Goal: Information Seeking & Learning: Learn about a topic

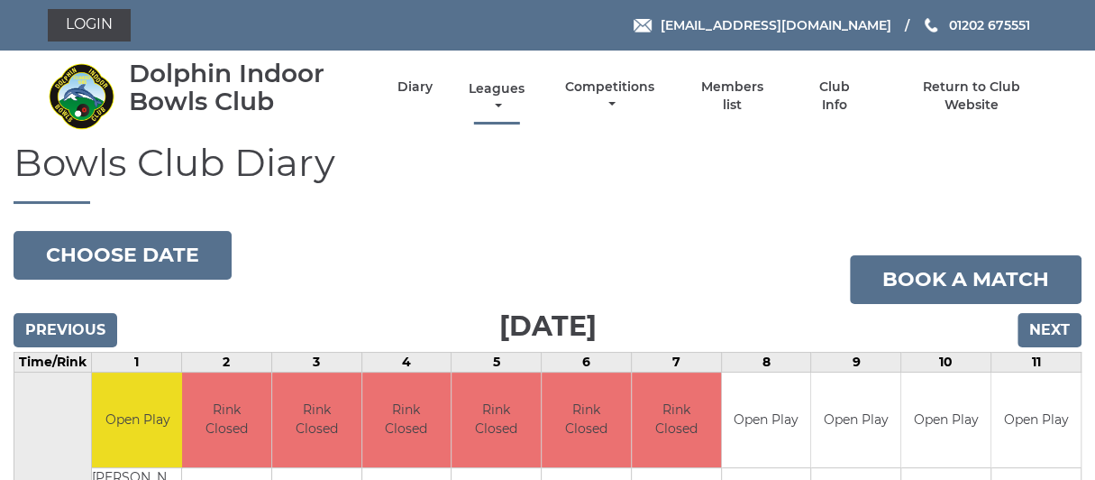
click at [513, 93] on link "Leagues" at bounding box center [496, 97] width 65 height 35
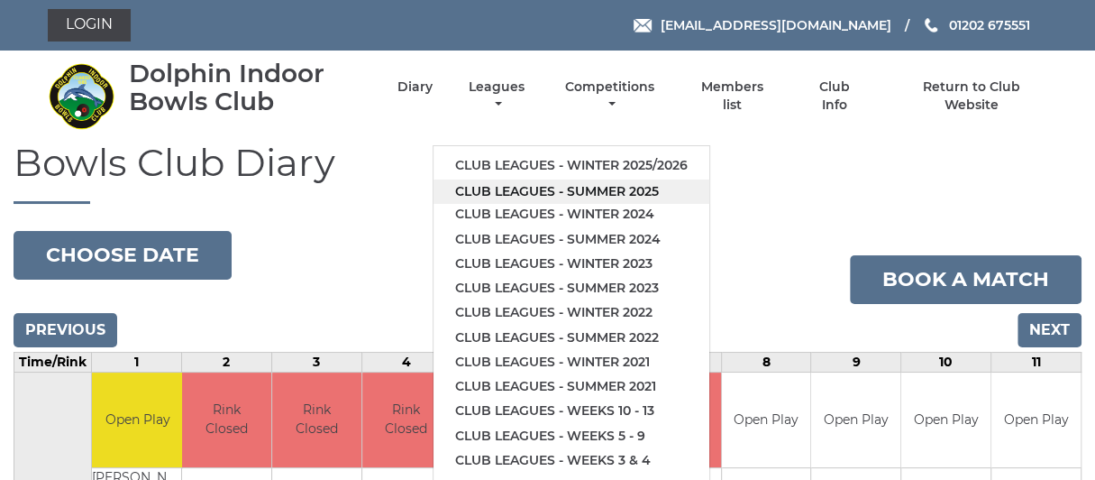
click at [591, 184] on link "Club leagues - Summer 2025" at bounding box center [572, 191] width 276 height 24
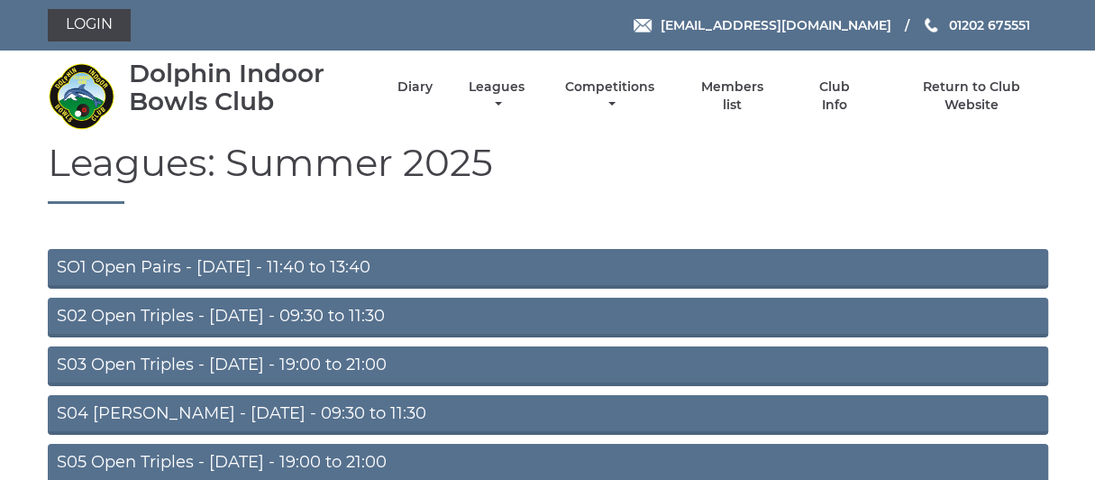
click at [346, 312] on link "S02 Open Triples - [DATE] - 09:30 to 11:30" at bounding box center [548, 318] width 1001 height 40
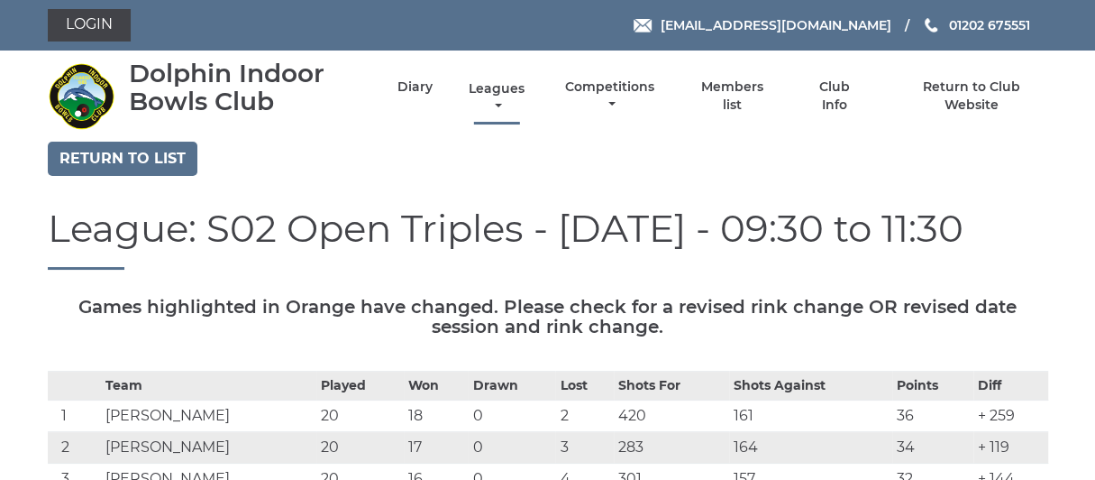
click at [502, 94] on link "Leagues" at bounding box center [496, 97] width 65 height 35
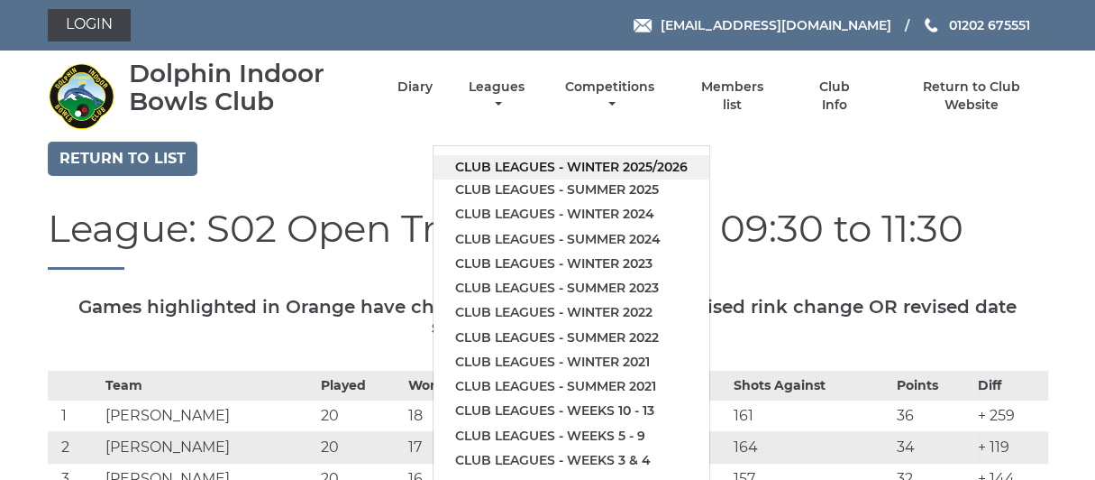
click at [600, 161] on link "Club leagues - Winter 2025/2026" at bounding box center [572, 167] width 276 height 24
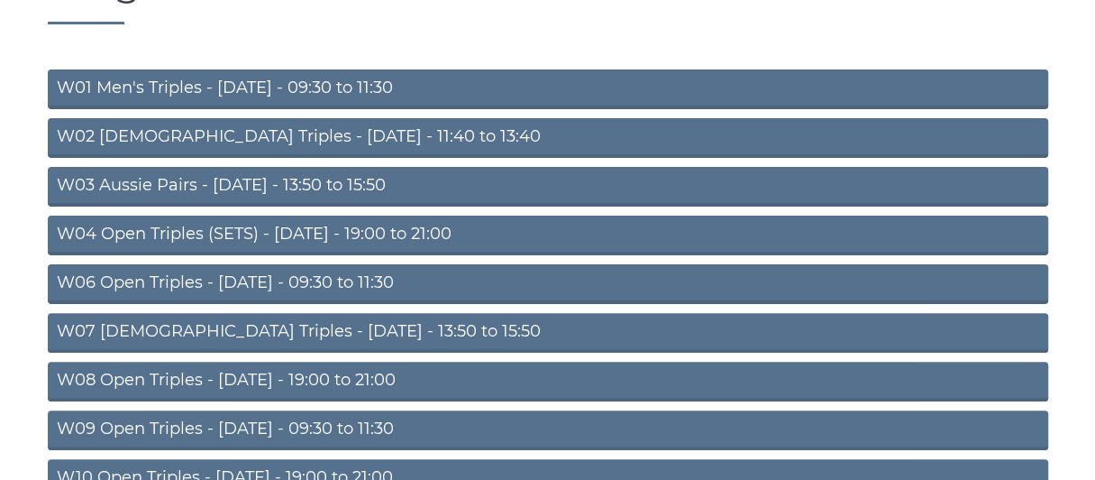
scroll to position [180, 0]
